Goal: Task Accomplishment & Management: Manage account settings

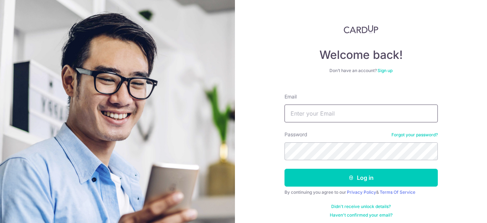
click at [319, 118] on input "Email" at bounding box center [360, 113] width 153 height 18
type input "[EMAIL_ADDRESS][DOMAIN_NAME]"
click at [284, 168] on button "Log in" at bounding box center [360, 177] width 153 height 18
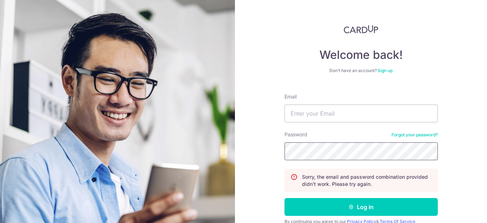
click at [309, 128] on form "Email Password Forgot your password? Sorry, the email and password combination …" at bounding box center [360, 167] width 153 height 159
click at [306, 119] on input "Email" at bounding box center [360, 113] width 153 height 18
type input "[EMAIL_ADDRESS][DOMAIN_NAME]"
click at [284, 198] on button "Log in" at bounding box center [360, 207] width 153 height 18
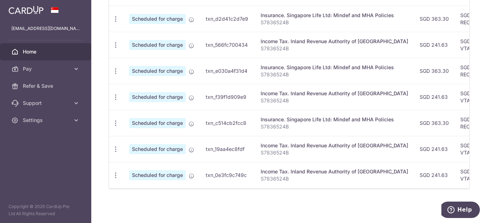
scroll to position [312, 0]
click at [432, 188] on div at bounding box center [289, 188] width 360 height 1
click at [455, 188] on div at bounding box center [289, 188] width 360 height 1
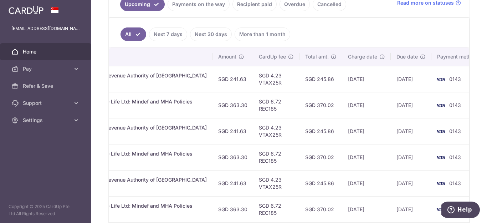
scroll to position [160, 0]
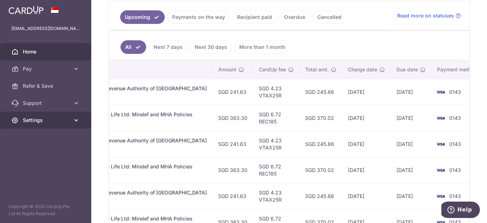
click at [51, 121] on span "Settings" at bounding box center [46, 119] width 47 height 7
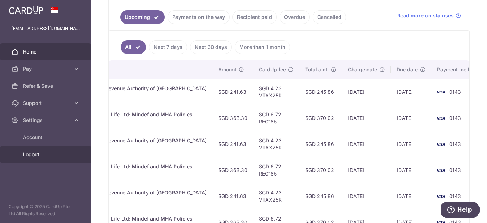
click at [32, 155] on span "Logout" at bounding box center [46, 154] width 47 height 7
